Goal: Task Accomplishment & Management: Complete application form

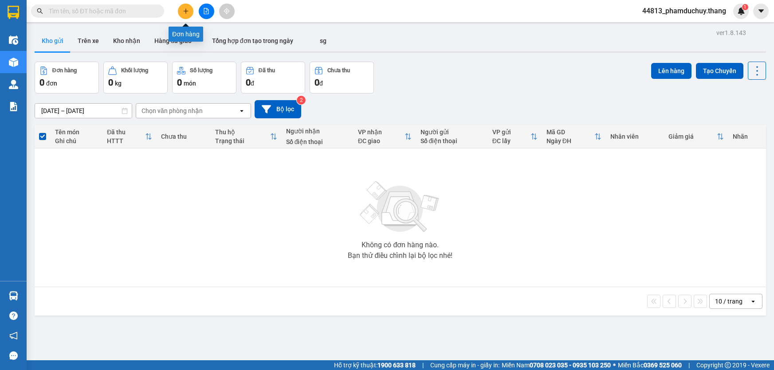
click at [185, 9] on icon "plus" at bounding box center [186, 11] width 6 height 6
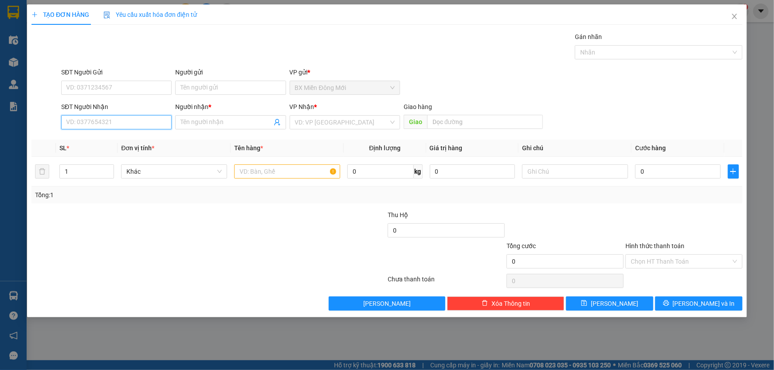
click at [142, 125] on input "SĐT Người Nhận" at bounding box center [116, 122] width 110 height 14
type input "0832270261"
click at [338, 124] on input "search" at bounding box center [342, 122] width 94 height 13
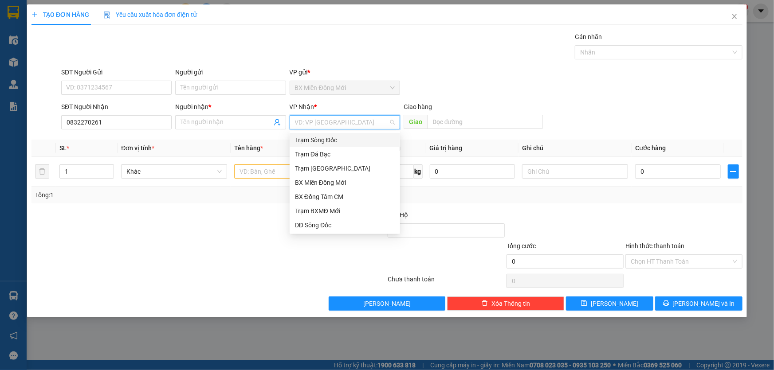
click at [335, 138] on div "Trạm Sông Đốc" at bounding box center [345, 140] width 100 height 10
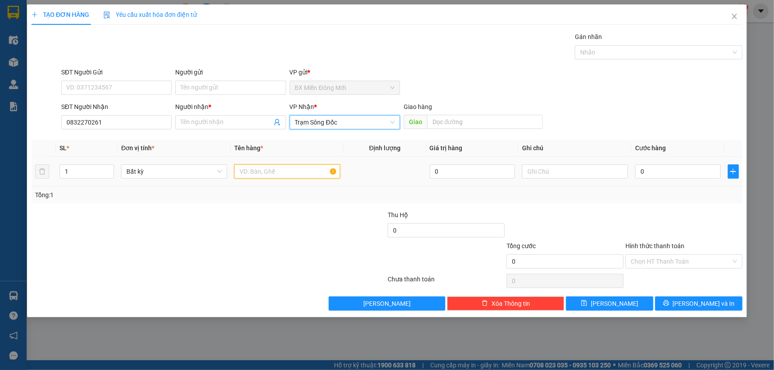
click at [280, 171] on input "text" at bounding box center [287, 172] width 106 height 14
click at [274, 173] on input "1 BAO MAUF XANH" at bounding box center [287, 172] width 106 height 14
type input "1 BAO MAU XANH"
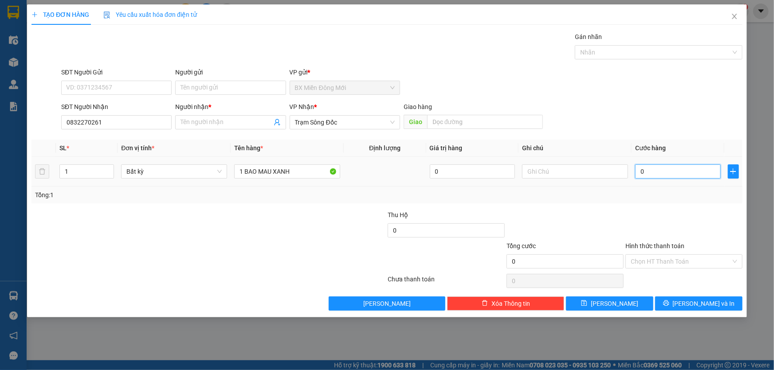
click at [666, 170] on input "0" at bounding box center [678, 172] width 86 height 14
type input "6"
type input "60"
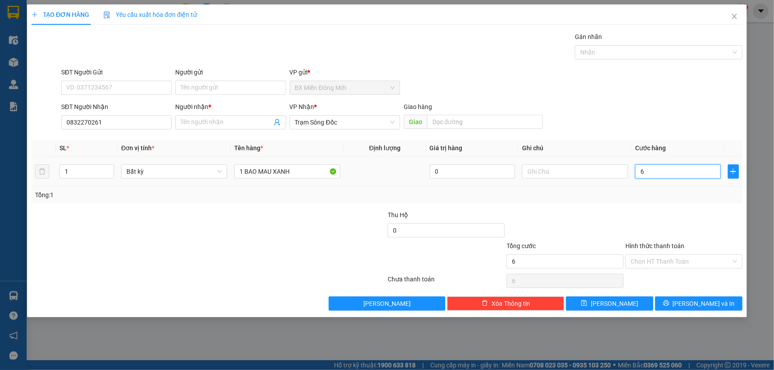
type input "60"
type input "60.000"
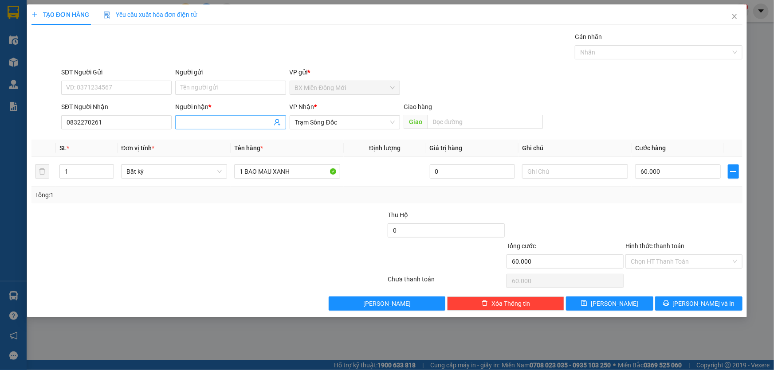
click at [253, 124] on input "Người nhận *" at bounding box center [226, 123] width 91 height 10
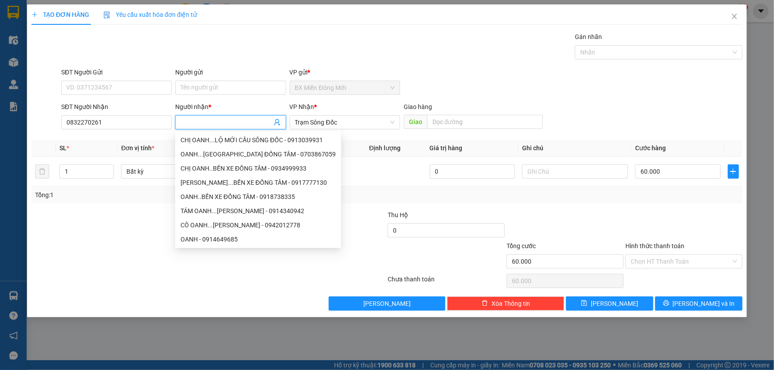
click at [74, 217] on div at bounding box center [150, 225] width 238 height 31
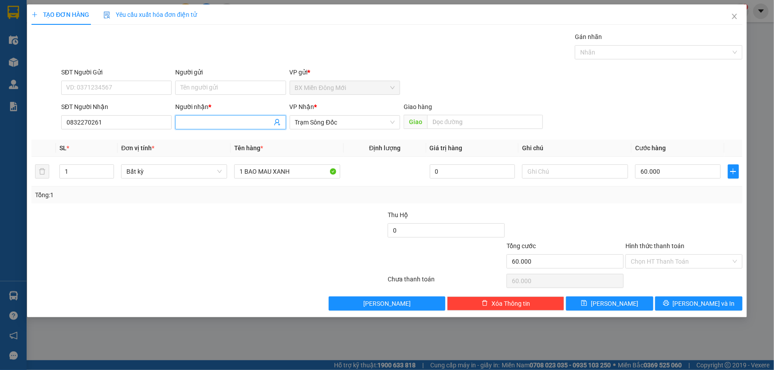
click at [250, 122] on input "Người nhận *" at bounding box center [226, 123] width 91 height 10
type input "D"
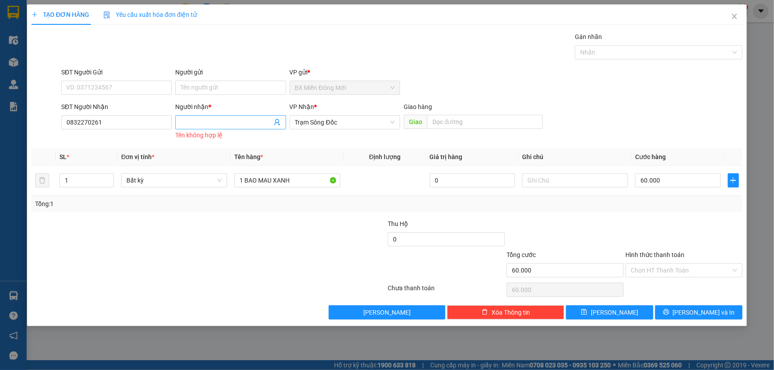
click at [225, 125] on input "Người nhận *" at bounding box center [226, 123] width 91 height 10
type input "D"
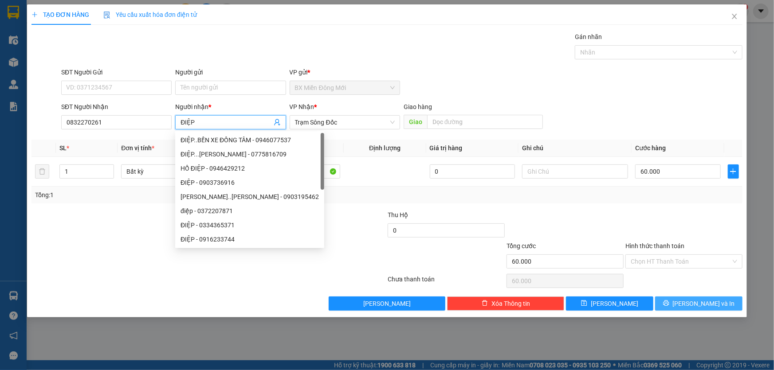
type input "ĐIỆP"
click at [669, 301] on icon "printer" at bounding box center [666, 304] width 6 height 6
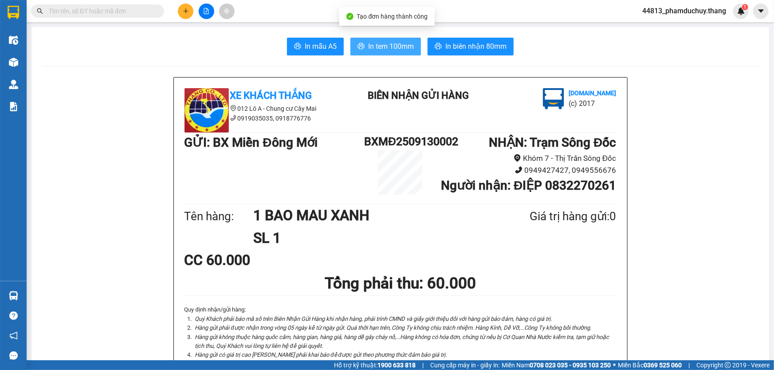
click at [384, 47] on span "In tem 100mm" at bounding box center [391, 46] width 46 height 11
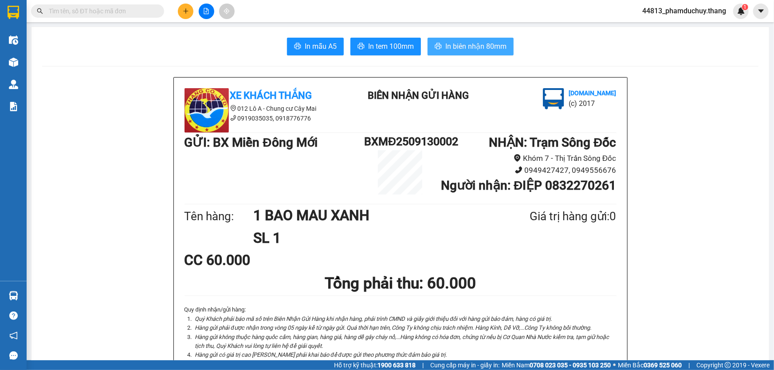
click at [496, 46] on span "In biên nhận 80mm" at bounding box center [475, 46] width 61 height 11
